Goal: Information Seeking & Learning: Learn about a topic

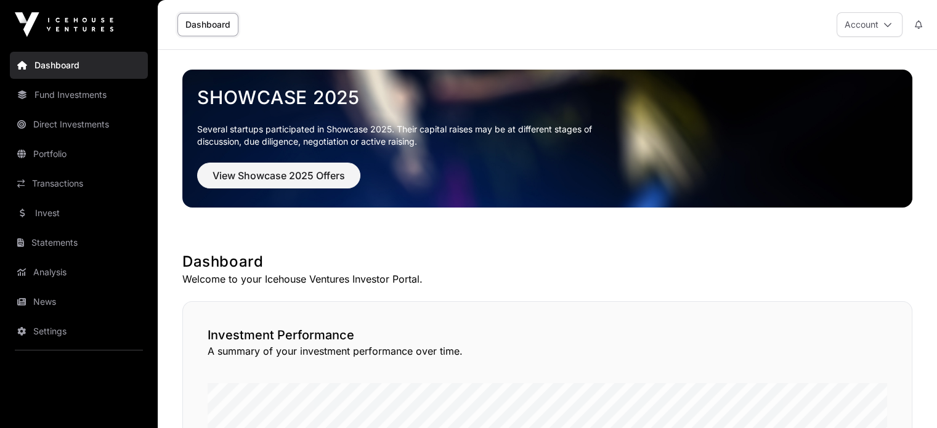
click at [49, 148] on link "Portfolio" at bounding box center [79, 153] width 138 height 27
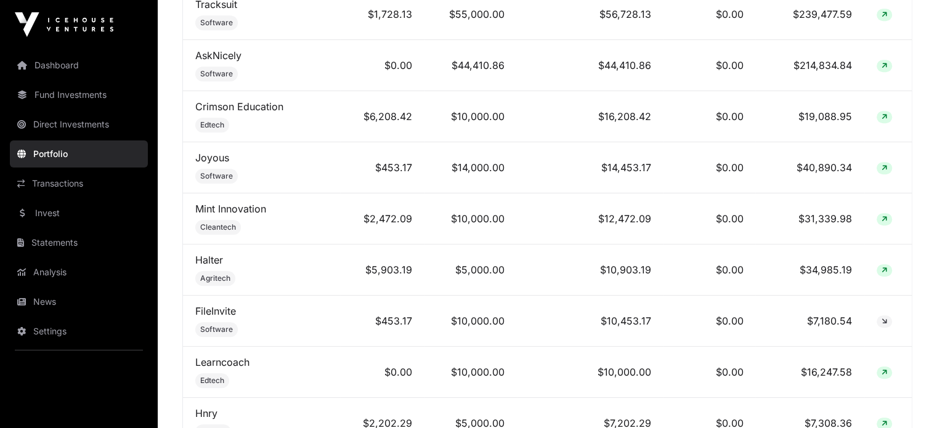
scroll to position [677, 0]
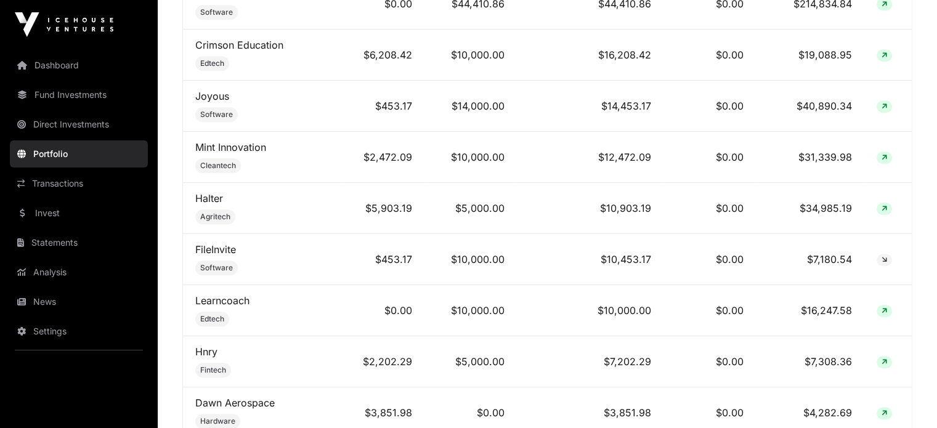
click at [211, 355] on link "Hnry" at bounding box center [206, 351] width 22 height 12
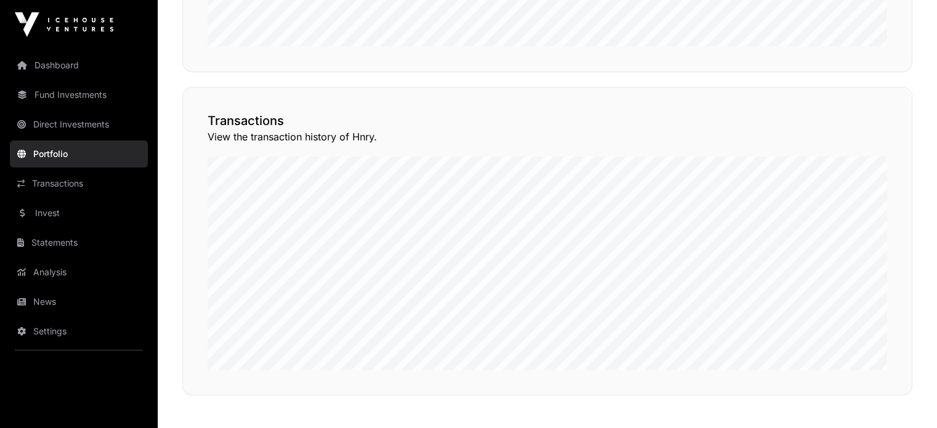
scroll to position [671, 0]
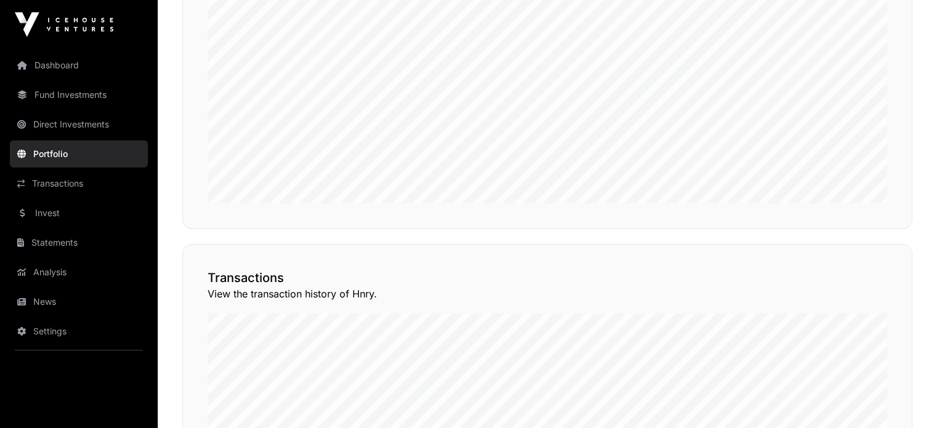
click at [838, 233] on button "View Transactions" at bounding box center [857, 222] width 102 height 21
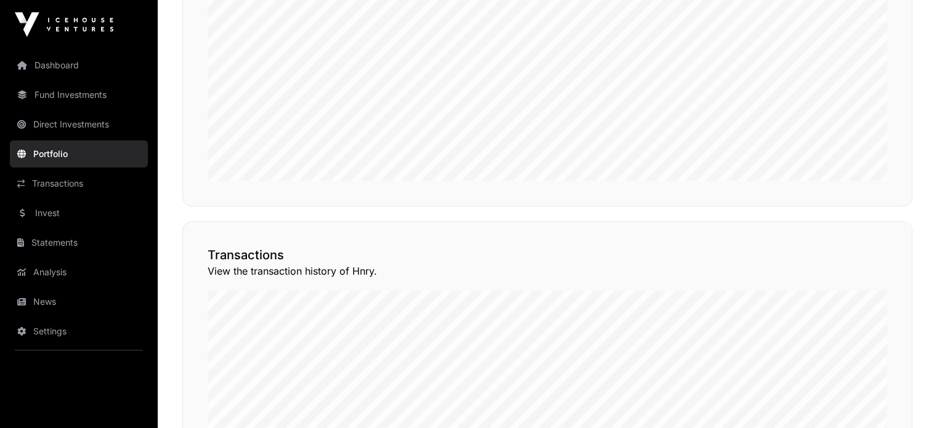
scroll to position [794, 0]
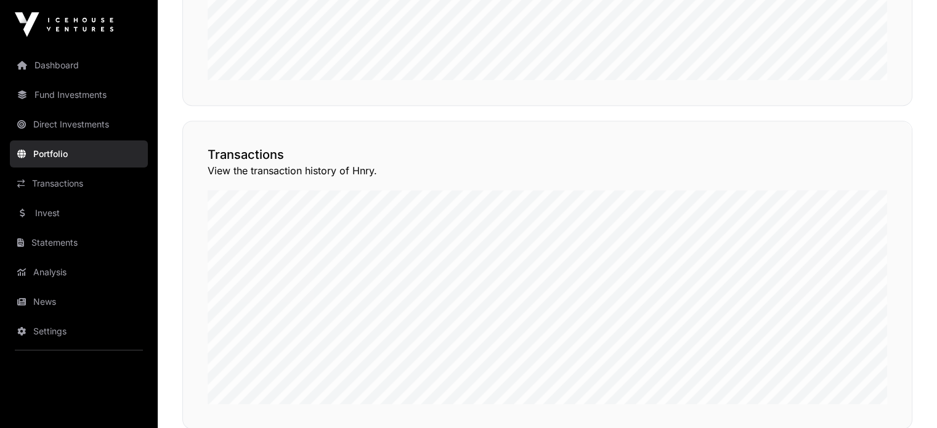
click at [871, 110] on button "View Transactions" at bounding box center [857, 99] width 102 height 21
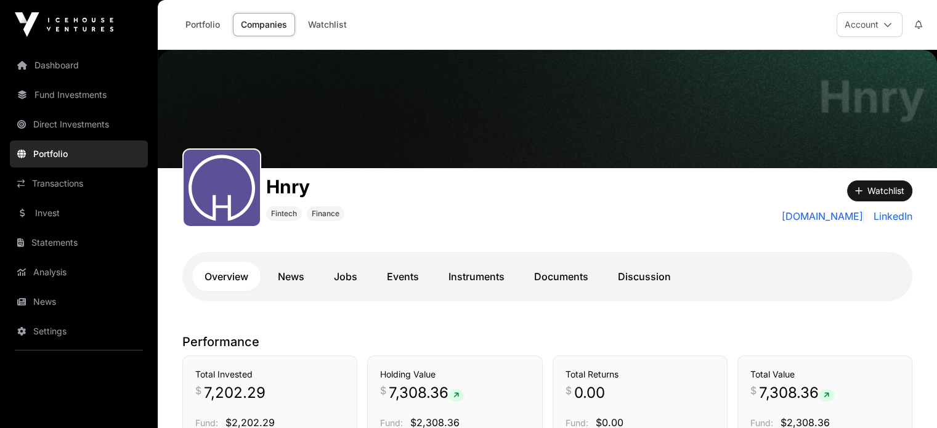
click at [62, 151] on link "Portfolio" at bounding box center [79, 153] width 138 height 27
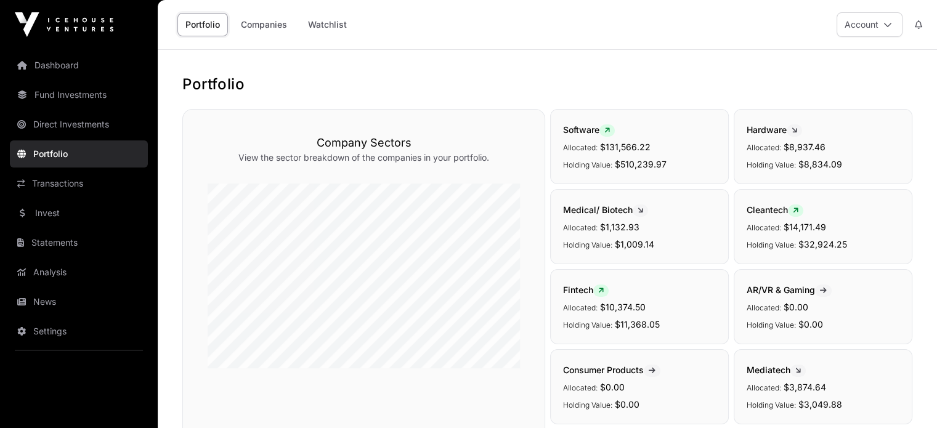
click at [254, 25] on link "Companies" at bounding box center [264, 24] width 62 height 23
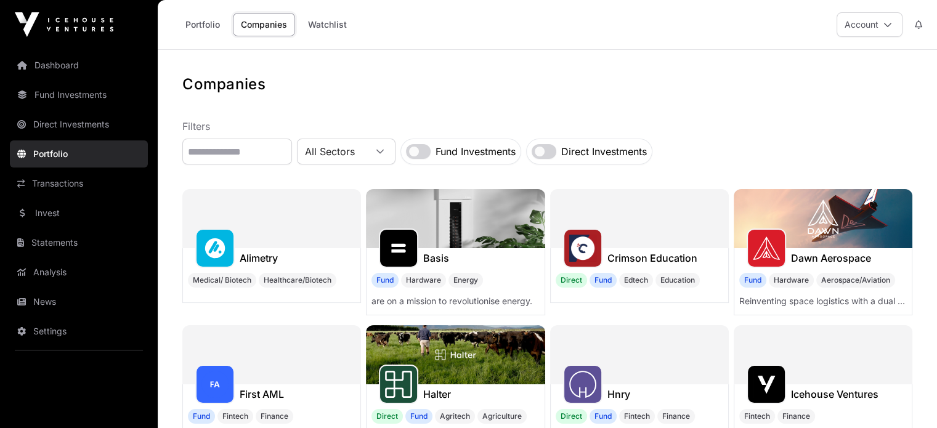
click at [59, 71] on link "Dashboard" at bounding box center [79, 65] width 138 height 27
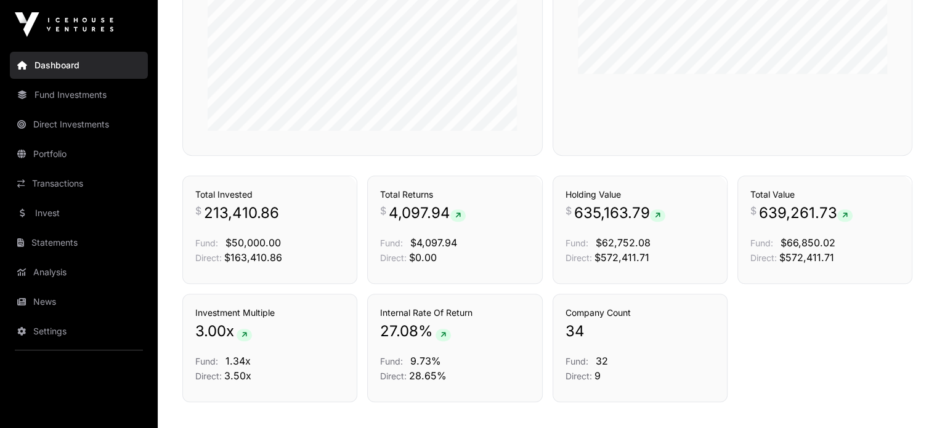
scroll to position [739, 0]
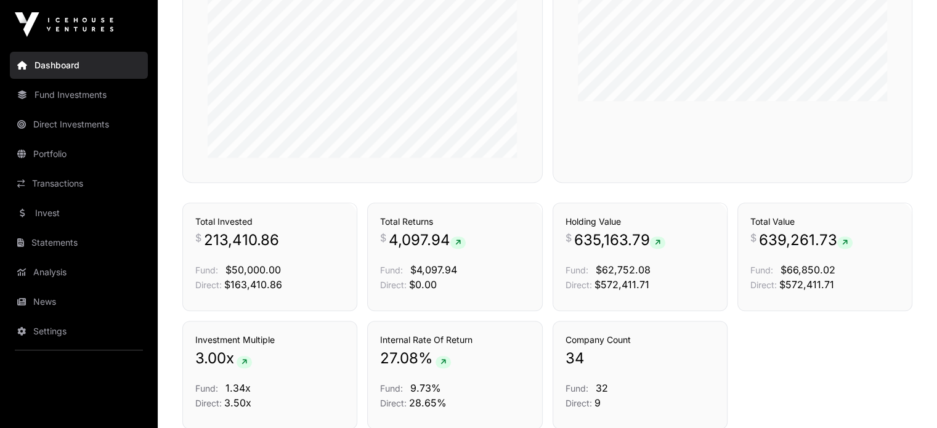
click at [60, 68] on link "Dashboard" at bounding box center [79, 65] width 138 height 27
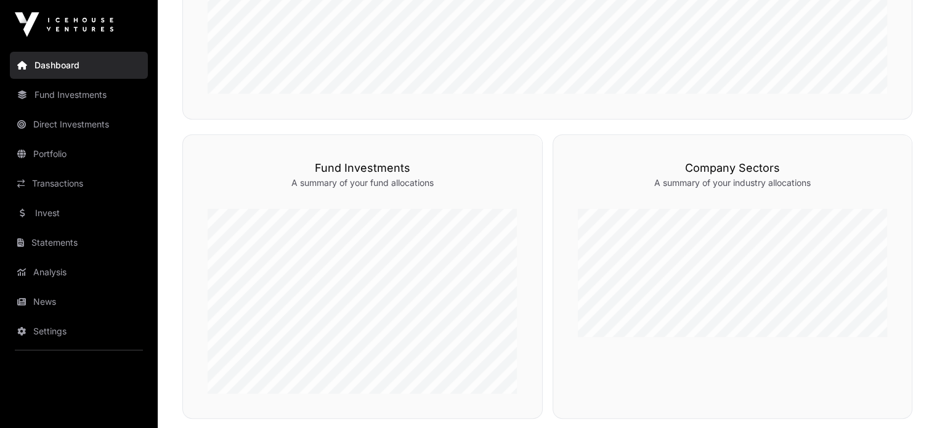
scroll to position [493, 0]
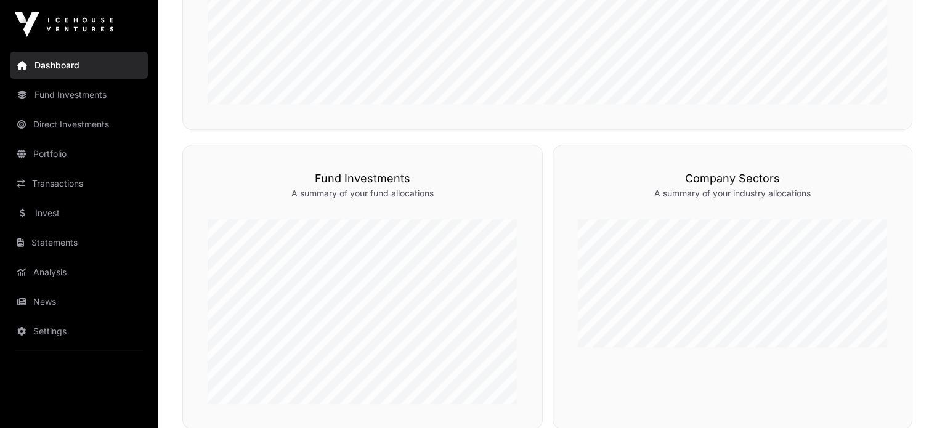
click at [86, 98] on link "Fund Investments" at bounding box center [79, 94] width 138 height 27
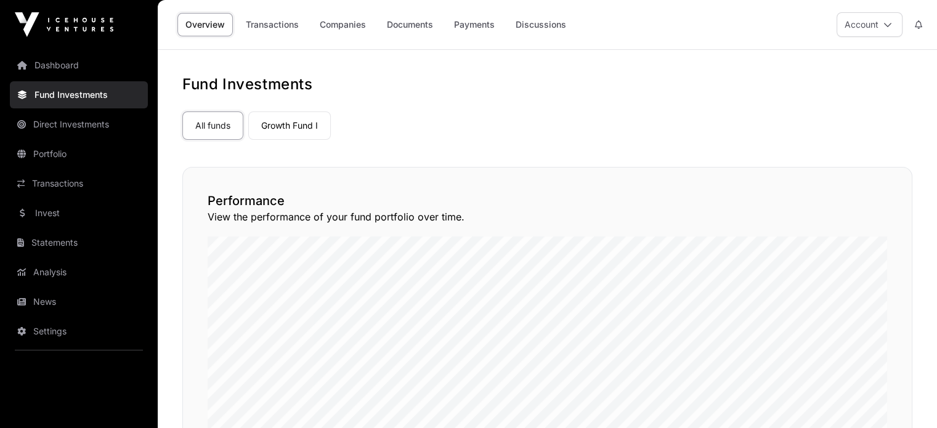
click at [81, 133] on link "Direct Investments" at bounding box center [79, 124] width 138 height 27
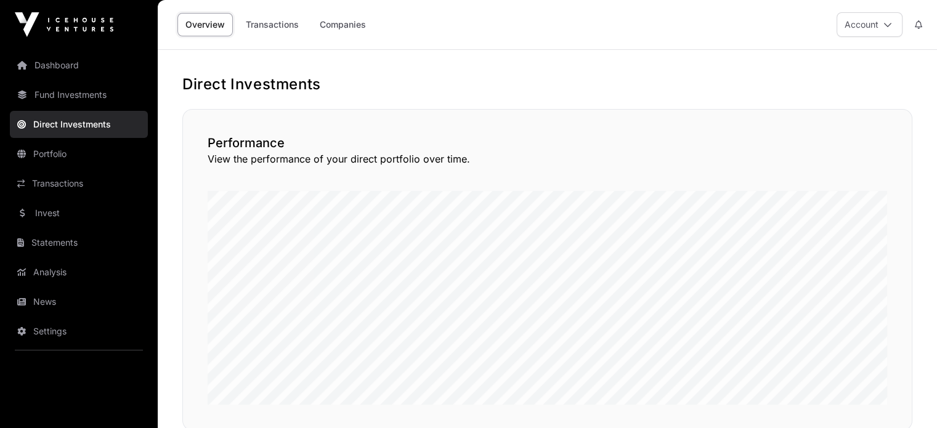
click at [50, 152] on link "Portfolio" at bounding box center [79, 153] width 138 height 27
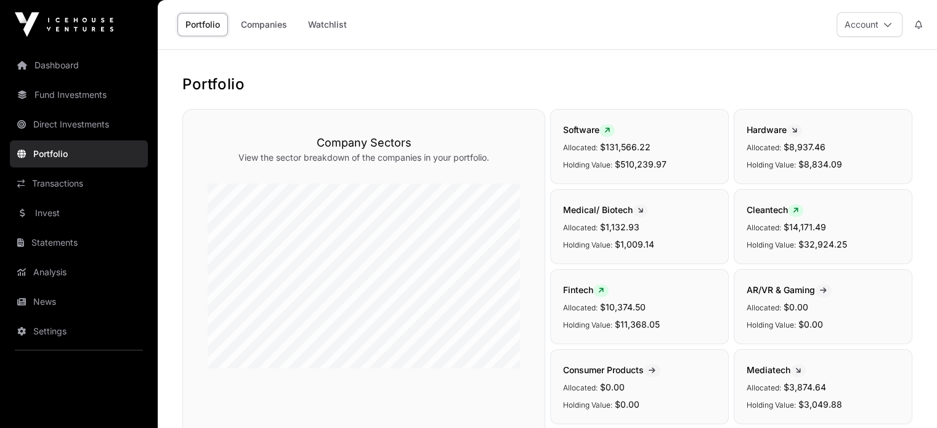
click at [39, 218] on link "Invest" at bounding box center [79, 213] width 138 height 27
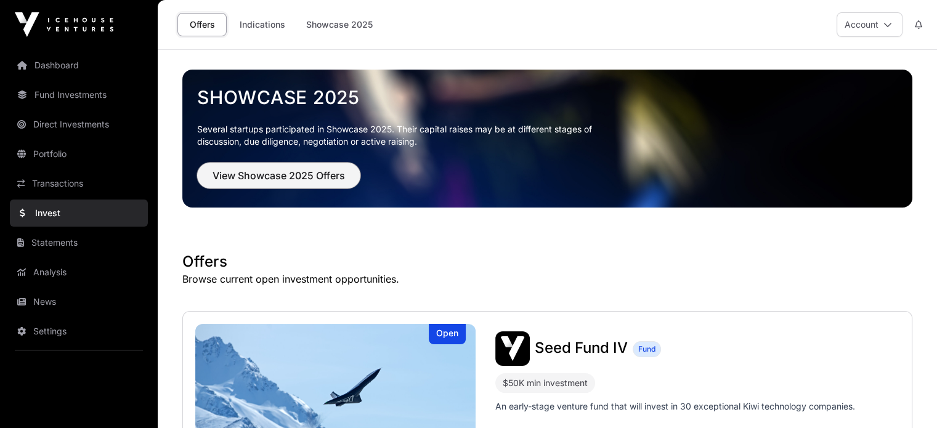
click at [285, 171] on span "View Showcase 2025 Offers" at bounding box center [278, 175] width 132 height 15
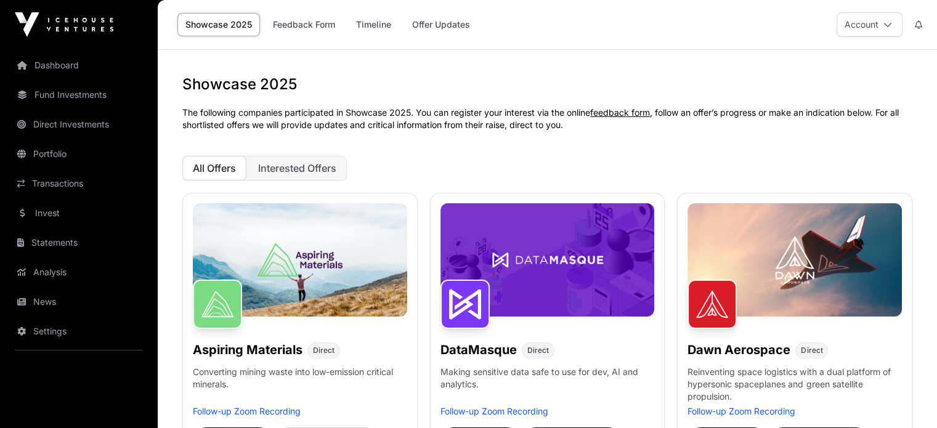
click at [308, 26] on link "Feedback Form" at bounding box center [304, 24] width 78 height 23
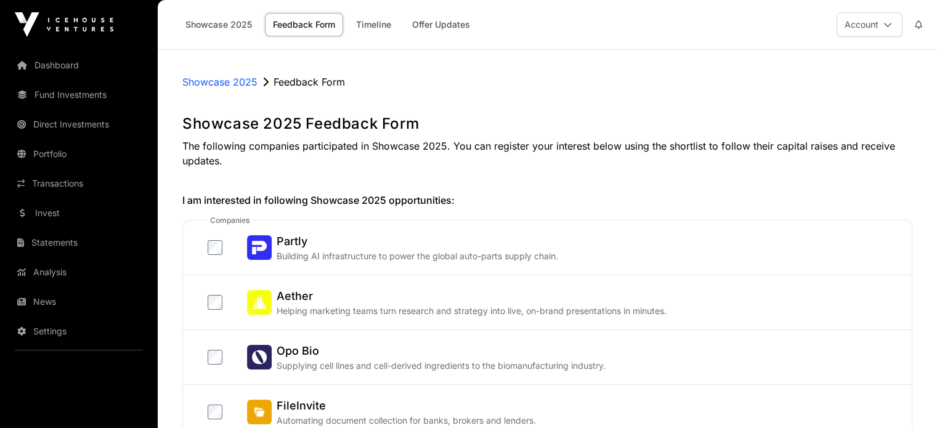
click at [48, 65] on link "Dashboard" at bounding box center [79, 65] width 138 height 27
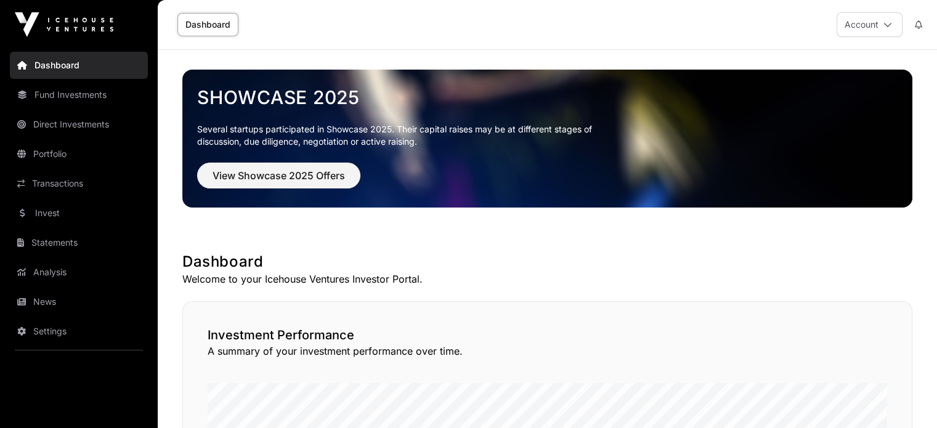
click at [70, 127] on link "Direct Investments" at bounding box center [79, 124] width 138 height 27
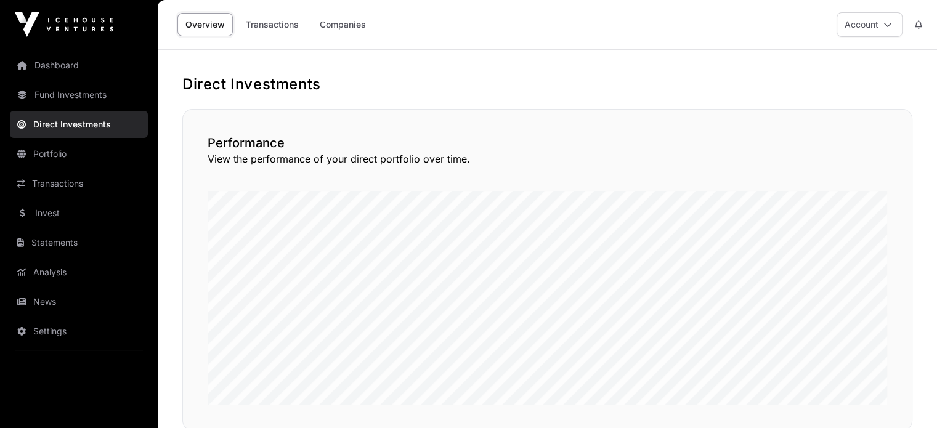
click at [71, 100] on link "Fund Investments" at bounding box center [79, 94] width 138 height 27
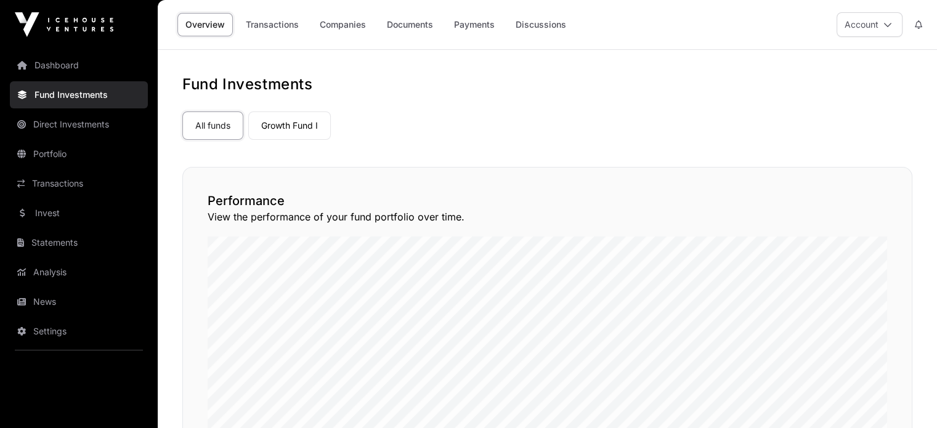
click at [334, 28] on link "Companies" at bounding box center [343, 24] width 62 height 23
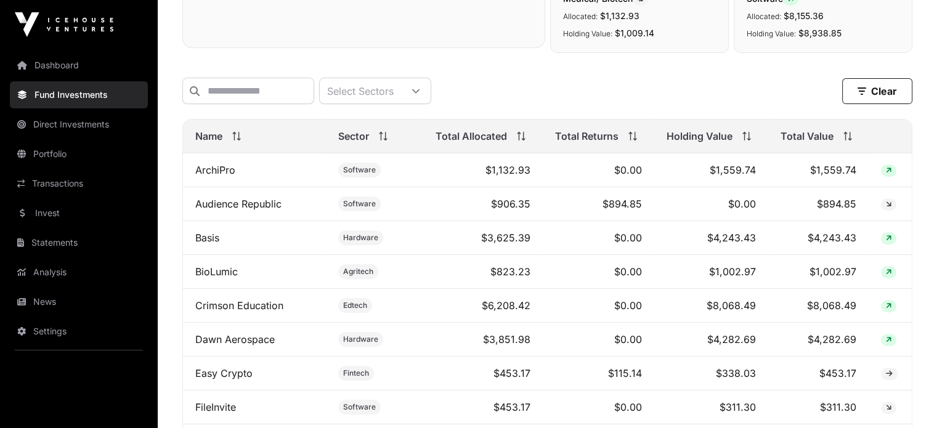
scroll to position [431, 0]
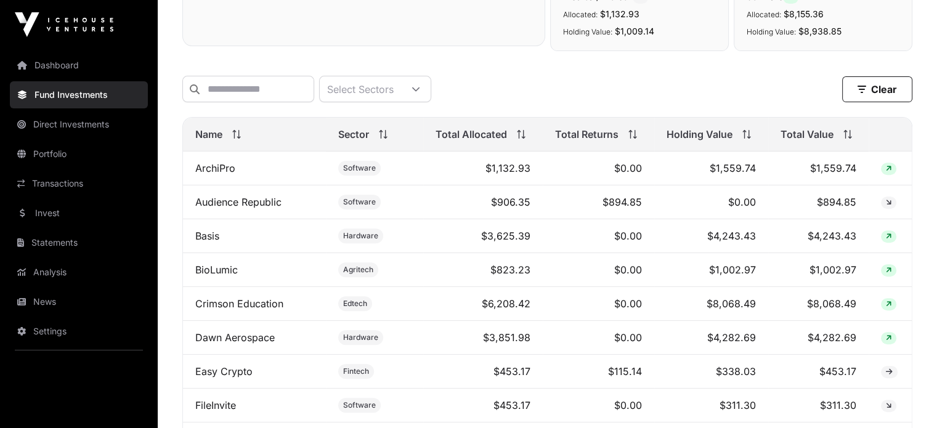
click at [208, 241] on link "Basis" at bounding box center [207, 236] width 24 height 12
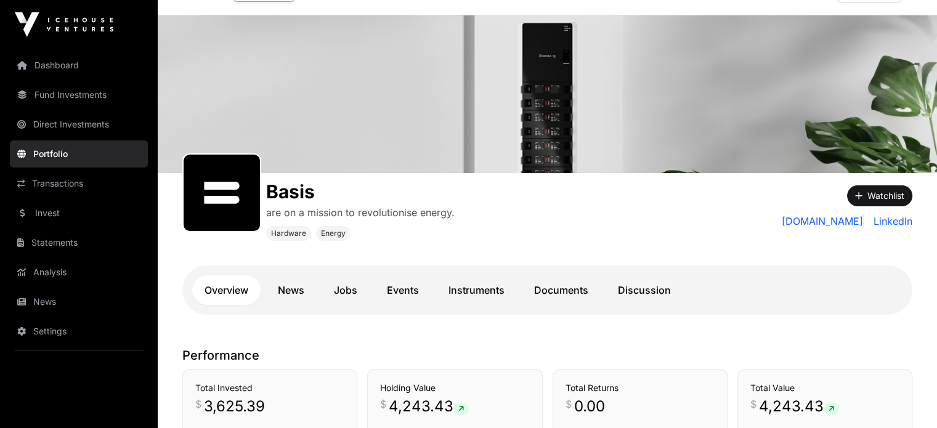
scroll to position [62, 0]
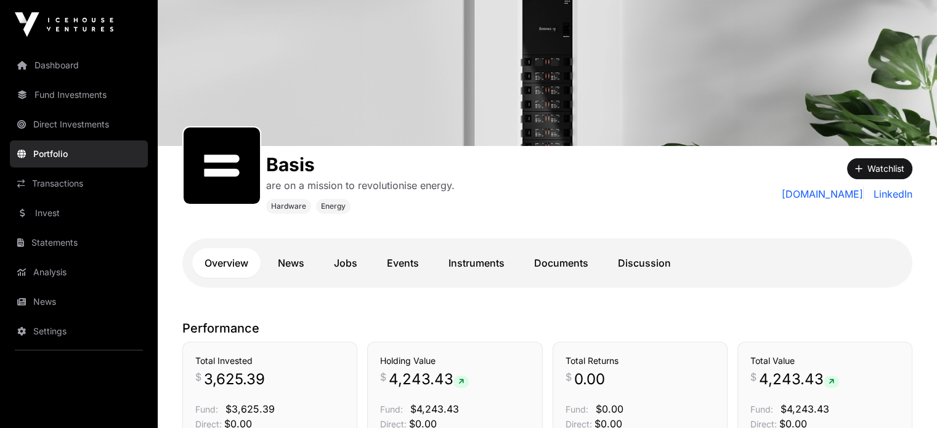
click at [626, 266] on link "Discussion" at bounding box center [644, 263] width 78 height 30
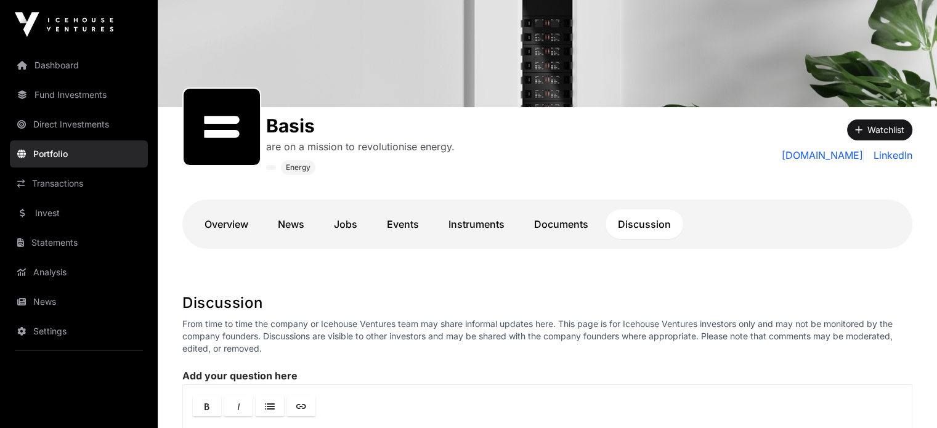
scroll to position [62, 0]
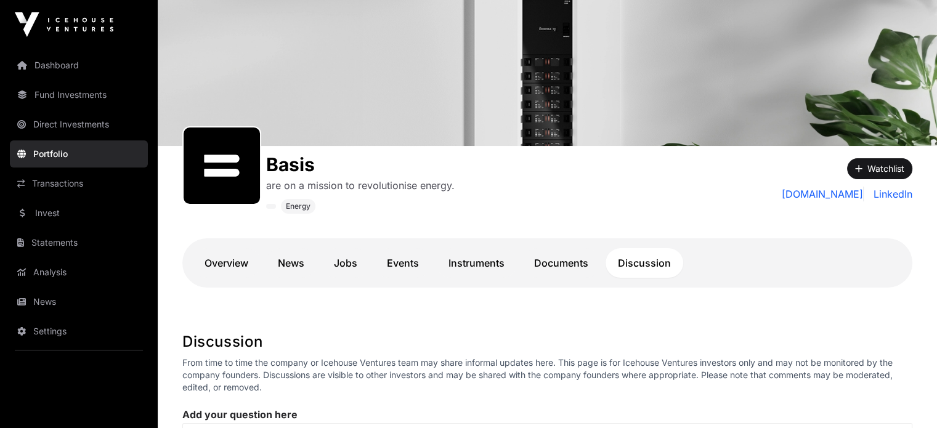
click at [569, 258] on link "Documents" at bounding box center [561, 263] width 79 height 30
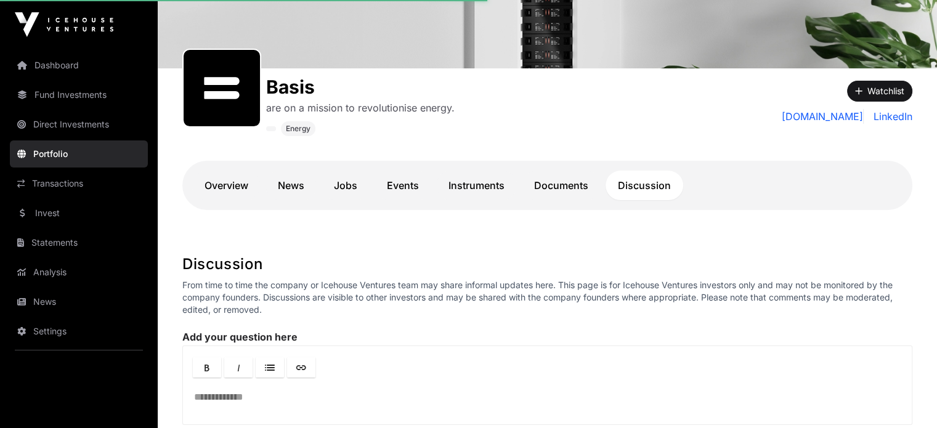
scroll to position [246, 0]
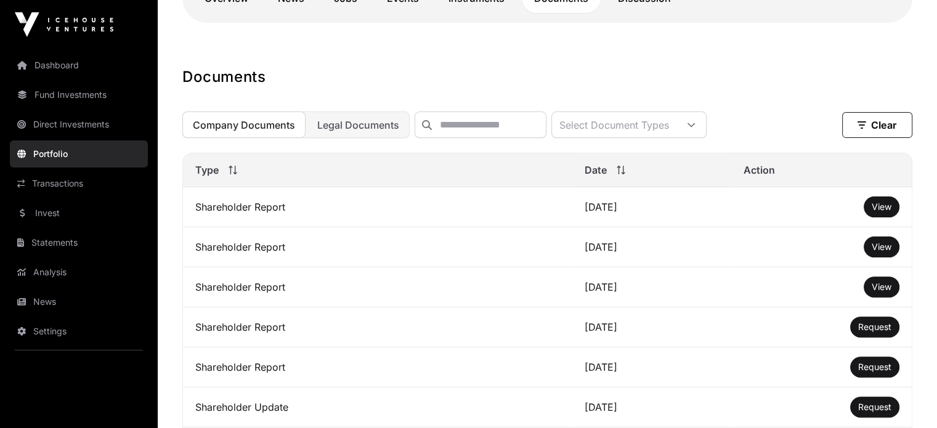
scroll to position [431, 0]
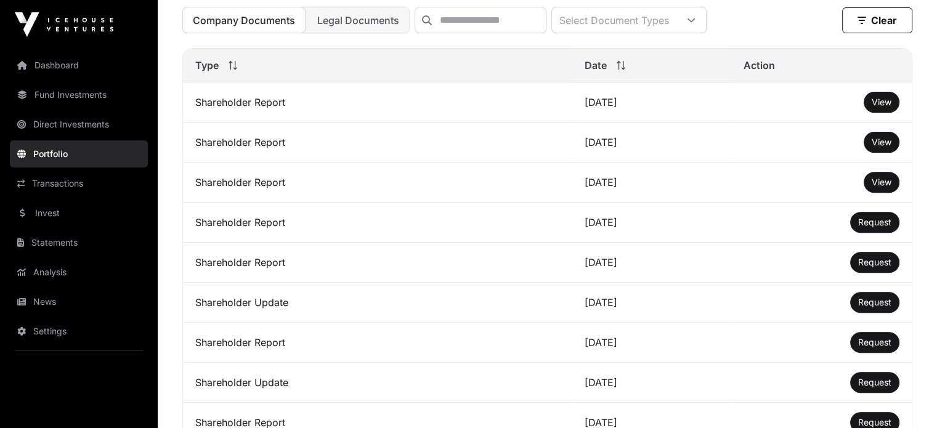
click at [878, 106] on span "View" at bounding box center [881, 102] width 20 height 10
